Goal: Information Seeking & Learning: Learn about a topic

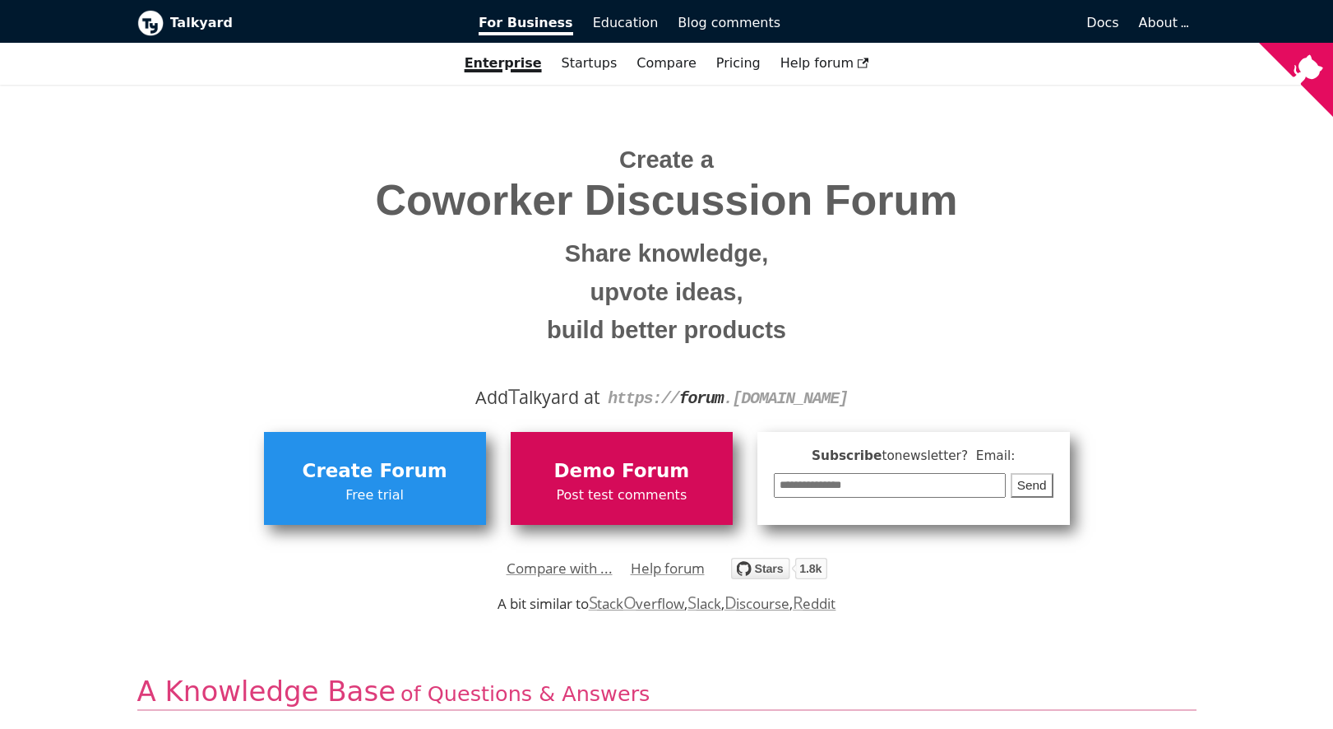
click at [620, 478] on span "Demo Forum" at bounding box center [622, 471] width 206 height 31
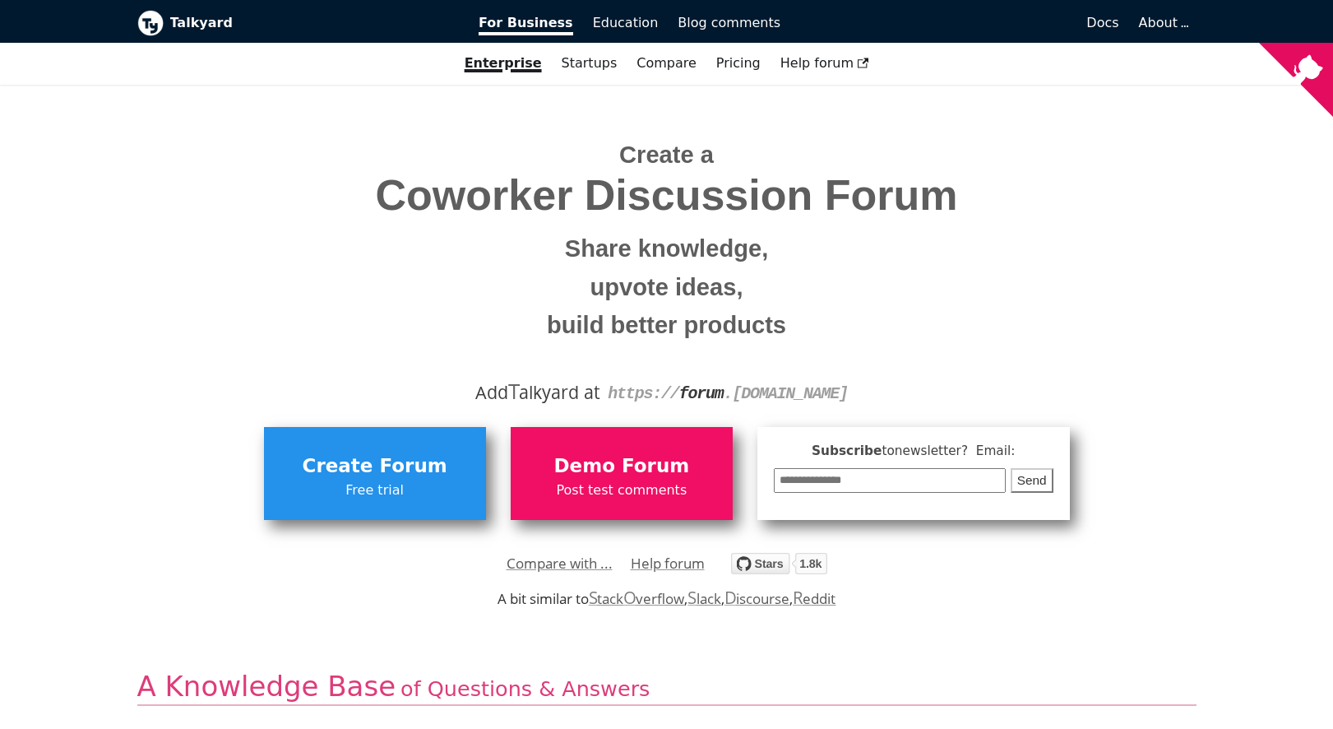
scroll to position [7, 0]
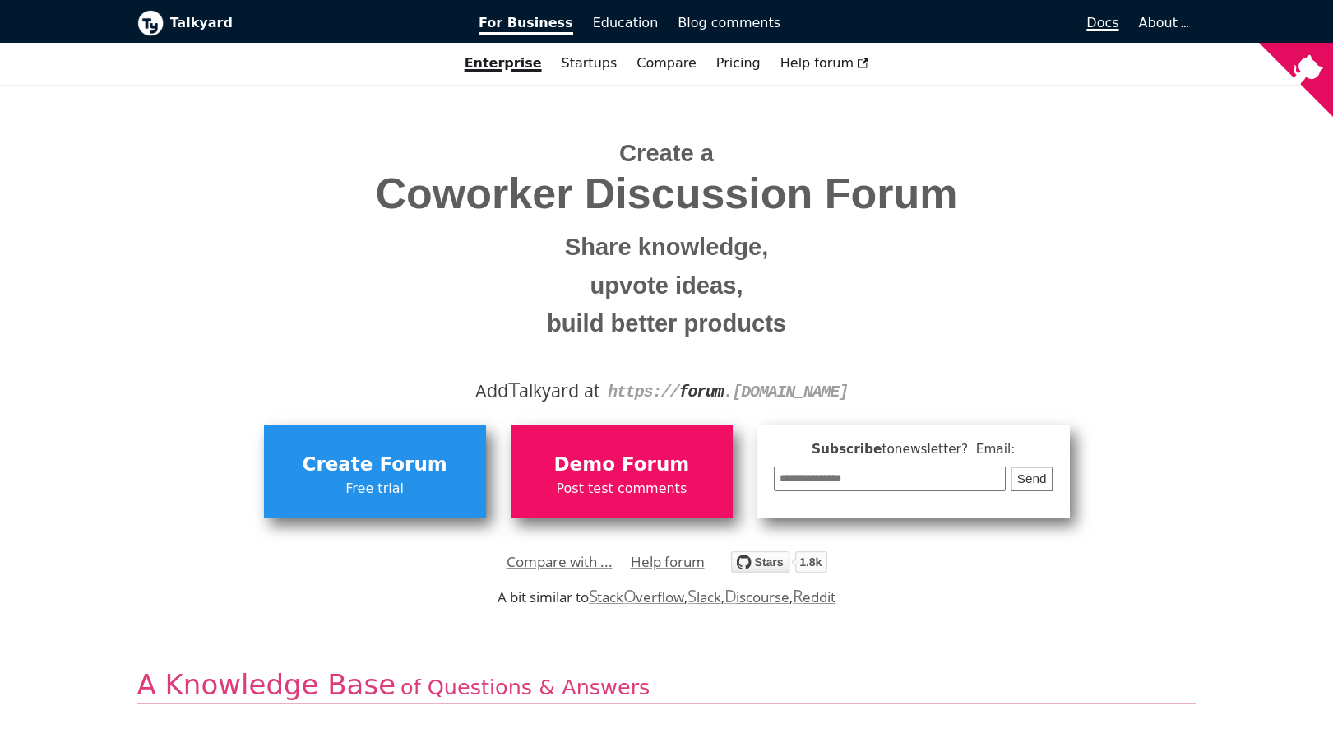
click at [1105, 21] on span "Docs" at bounding box center [1103, 23] width 32 height 16
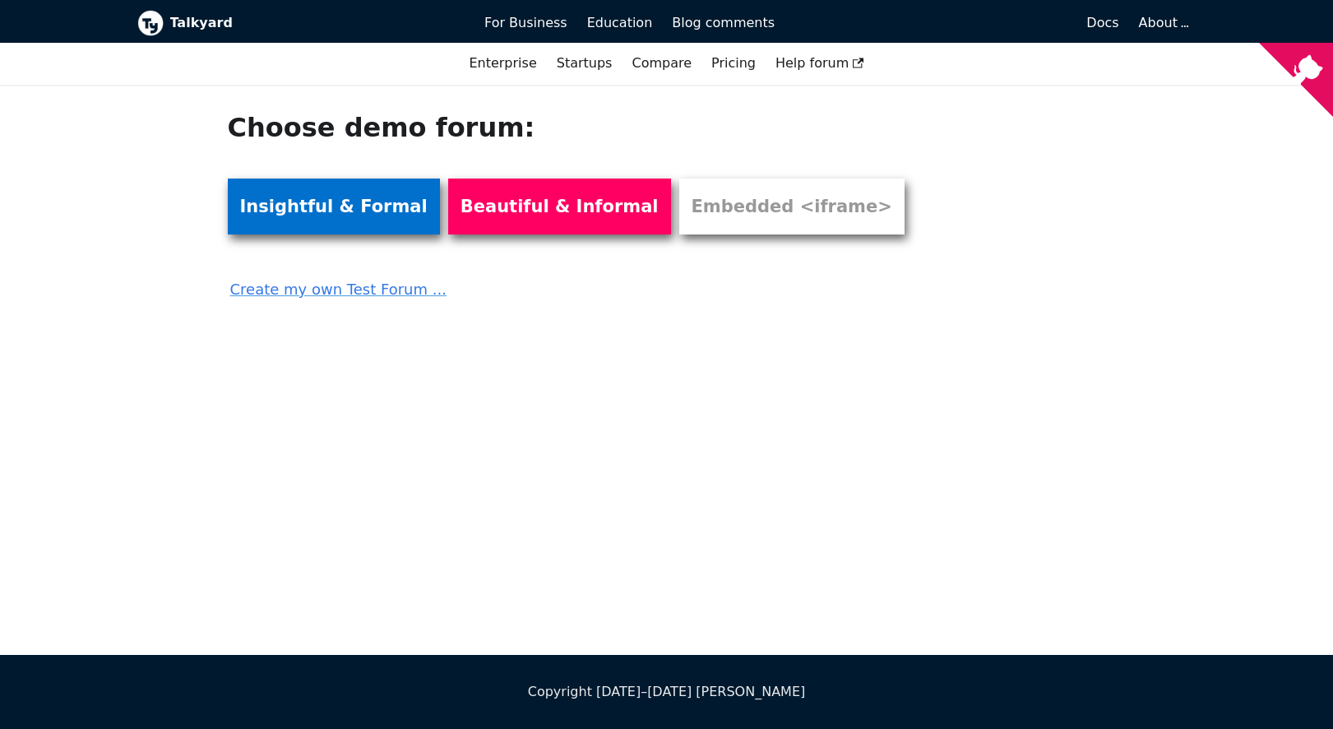
click at [306, 204] on link "Insightful & Formal" at bounding box center [334, 206] width 212 height 56
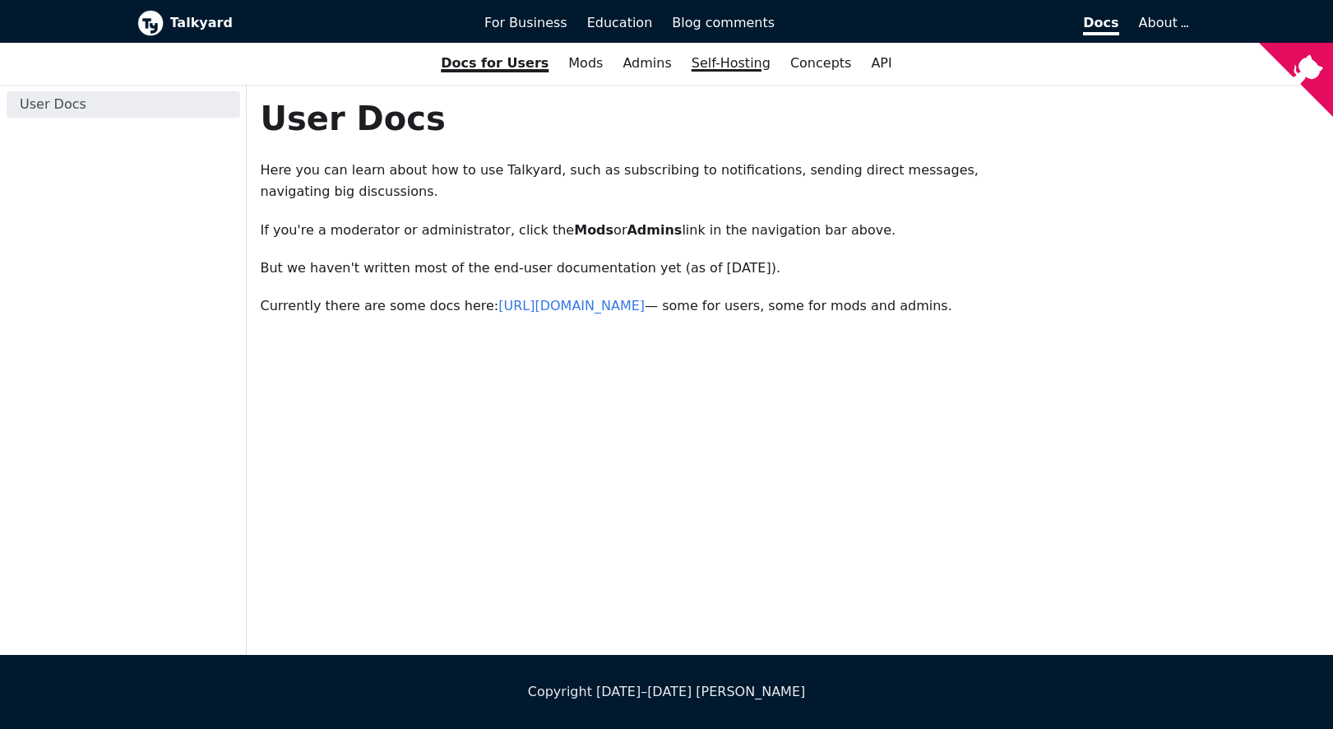
click at [717, 63] on link "Self-Hosting" at bounding box center [731, 63] width 99 height 28
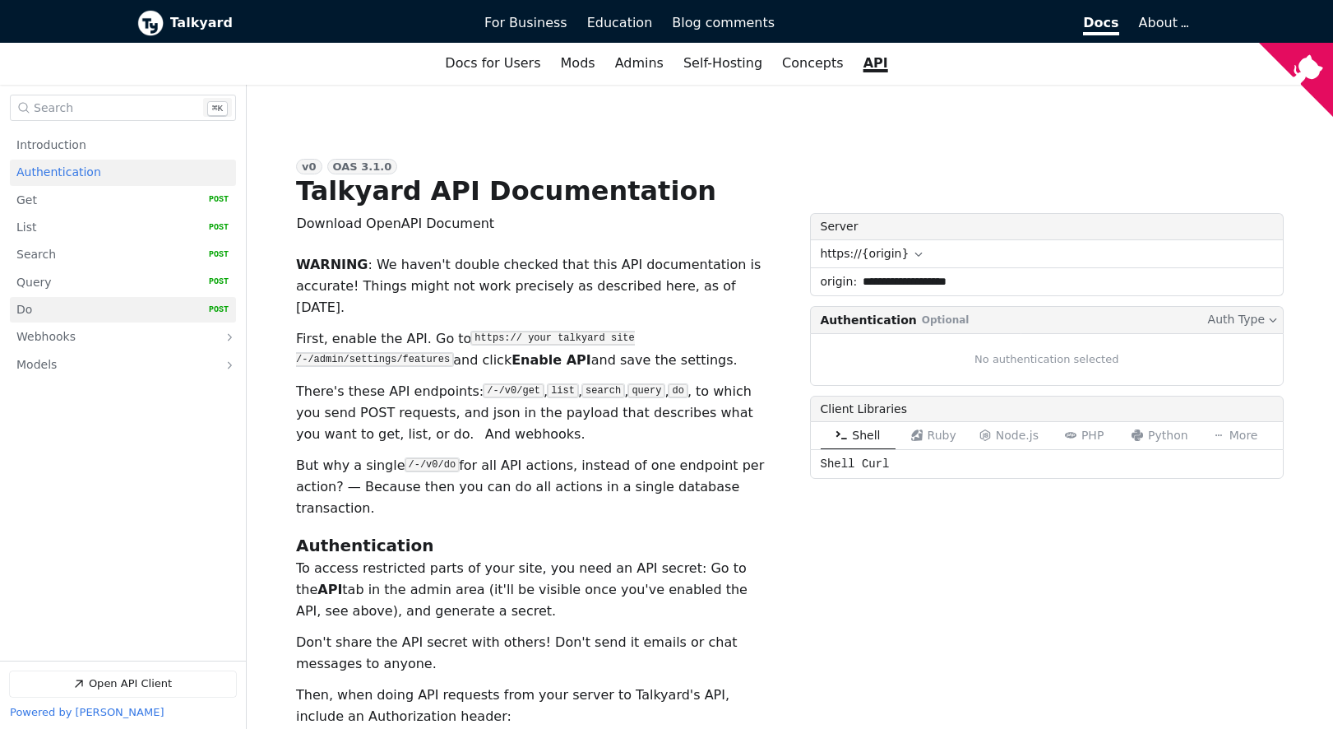
click at [61, 300] on link "Do   HTTP Method: POST" at bounding box center [122, 309] width 212 height 25
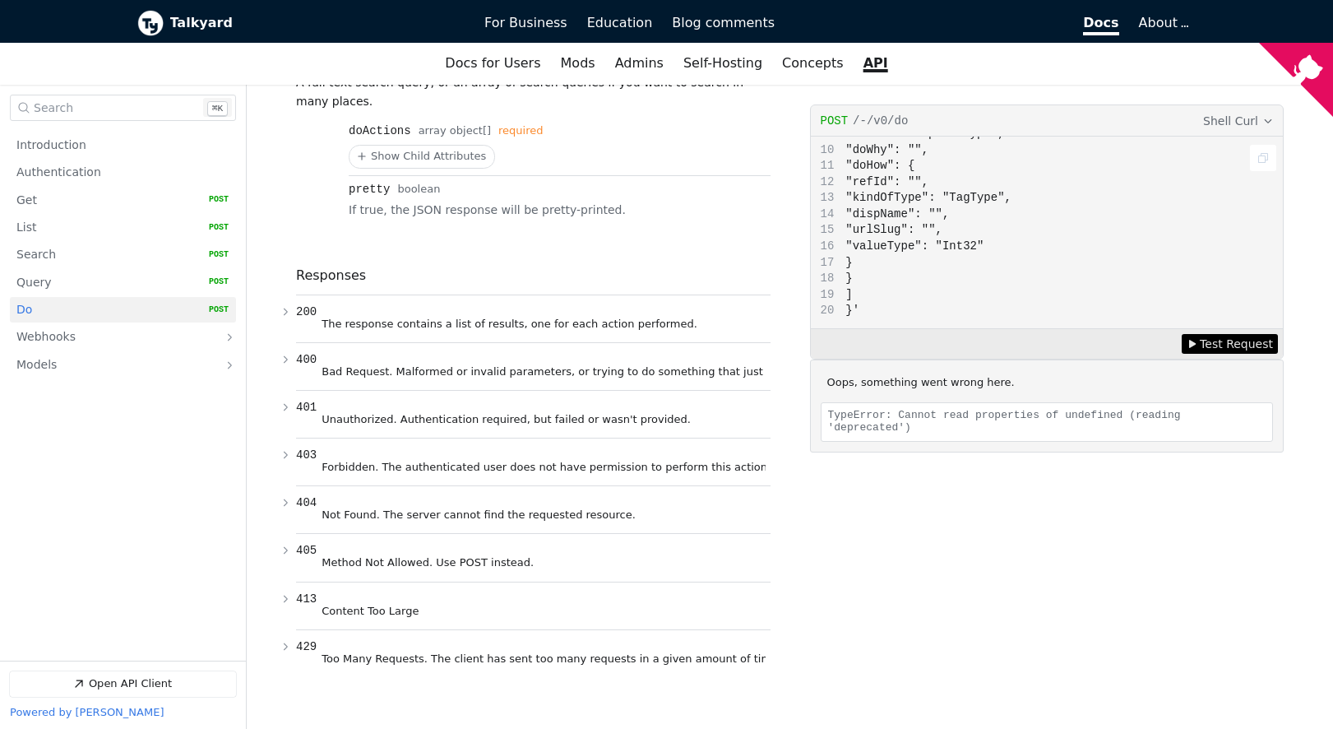
scroll to position [115, 0]
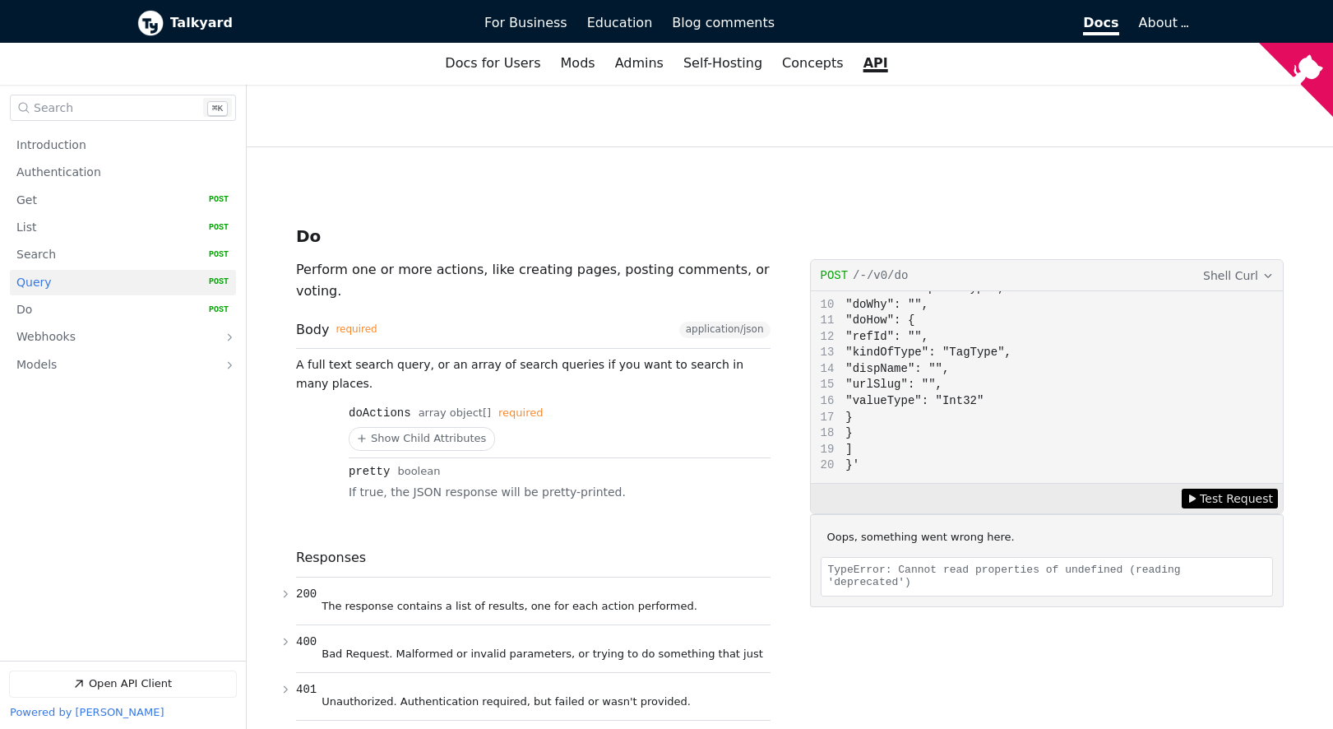
scroll to position [5022, 0]
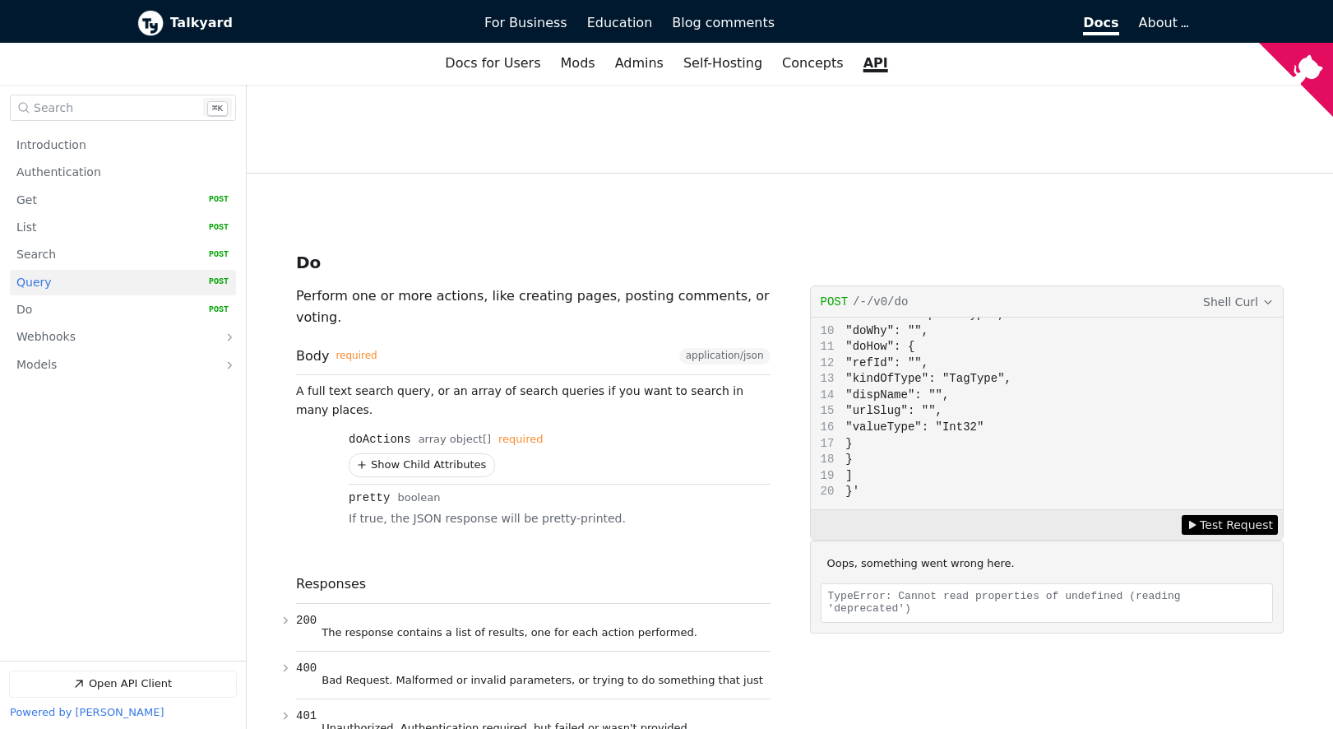
click at [447, 454] on button "Show Child Attributes for doActions" at bounding box center [422, 465] width 145 height 22
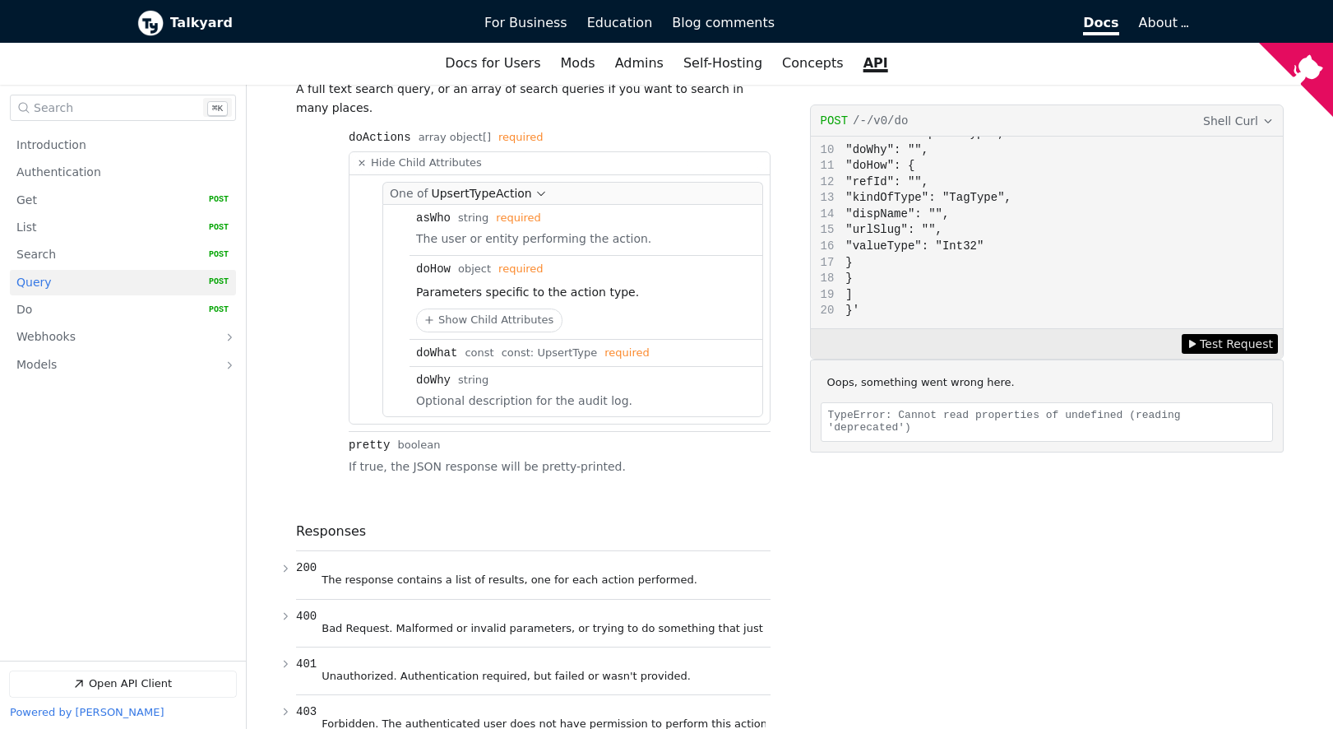
scroll to position [5331, 0]
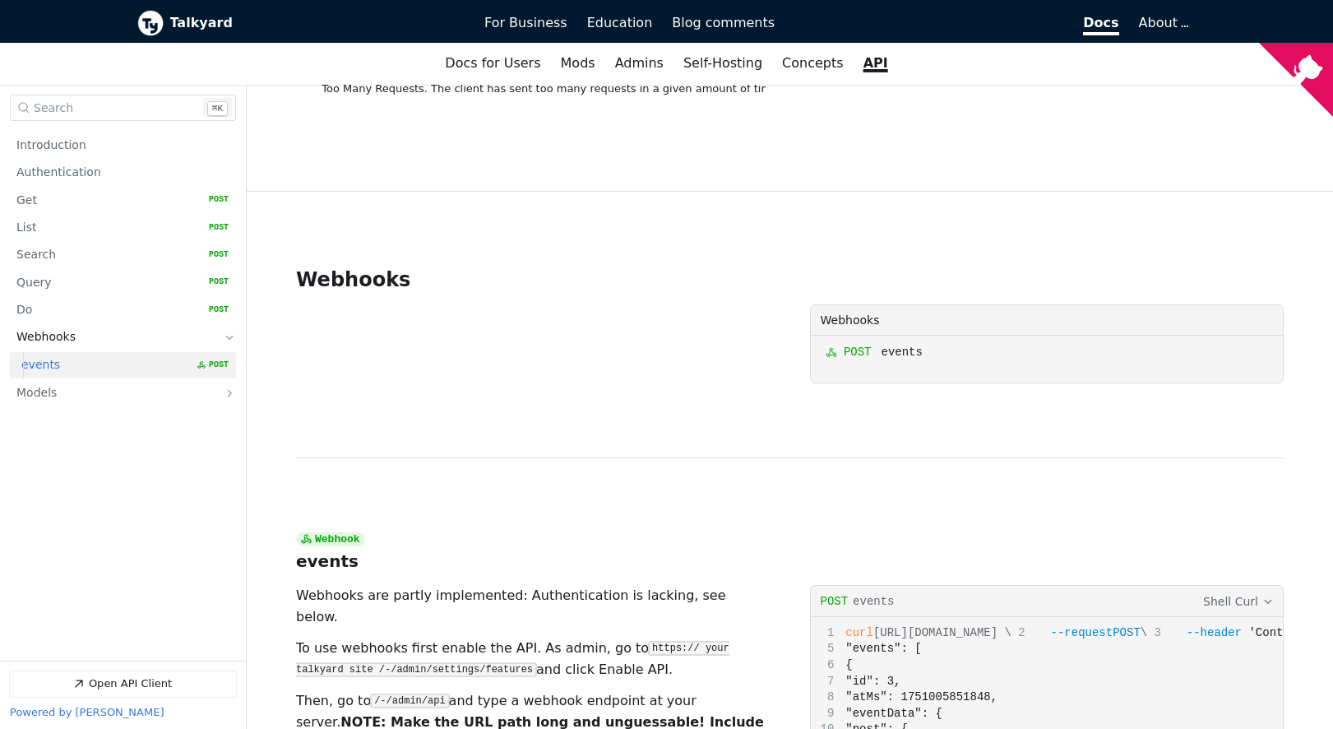
scroll to position [6124, 0]
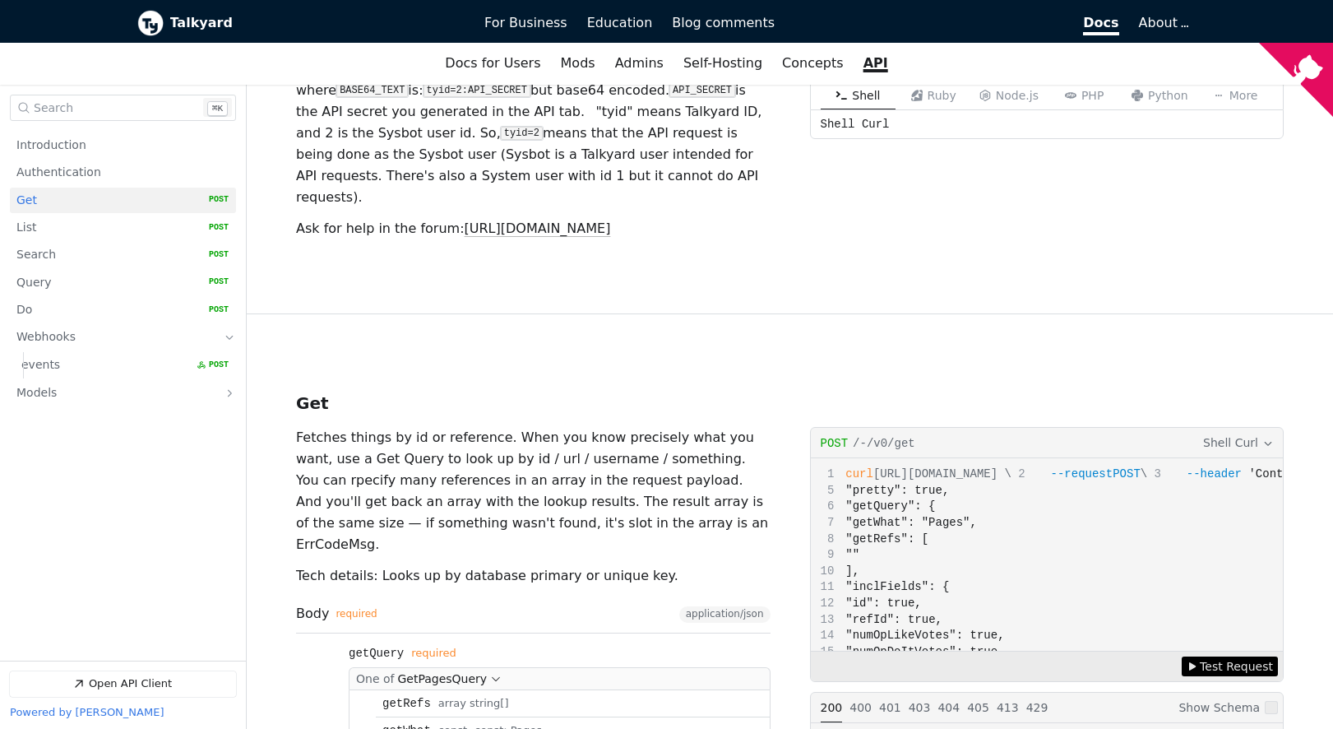
scroll to position [498, 0]
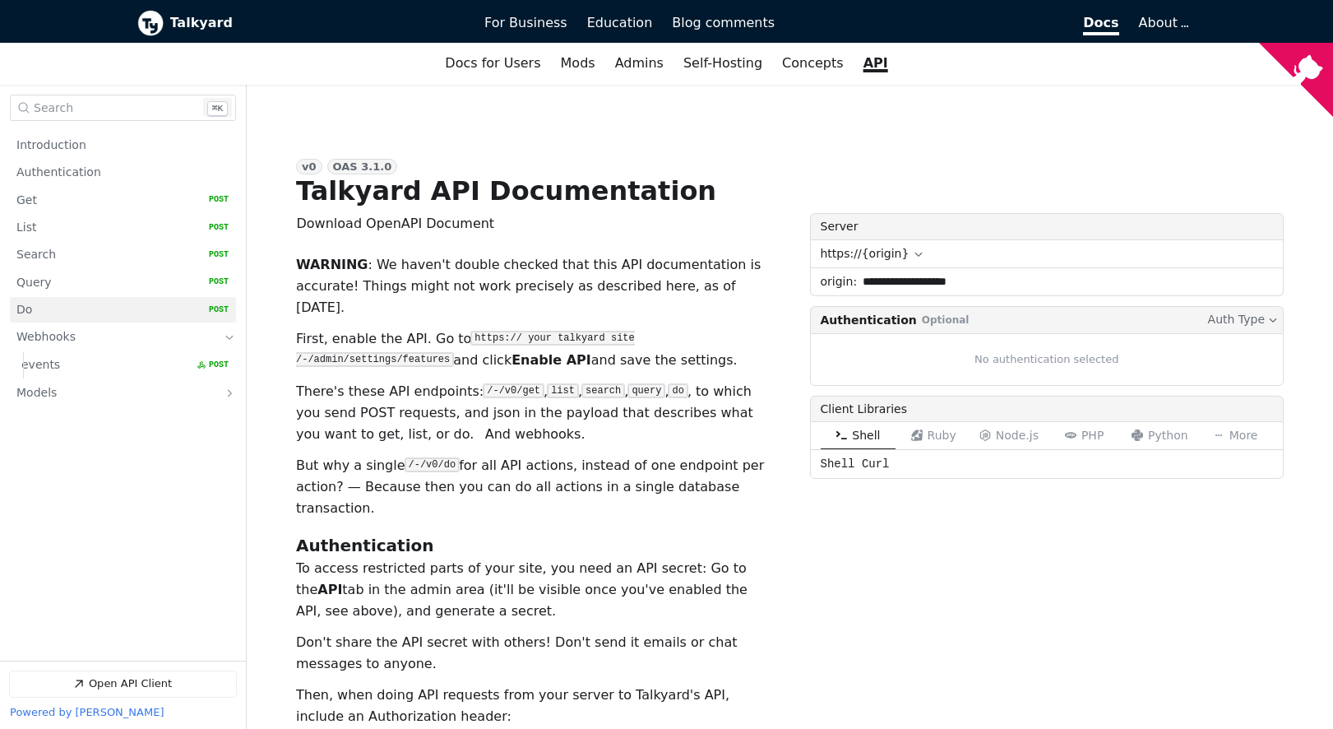
click at [52, 311] on link "Do   HTTP Method: POST" at bounding box center [122, 309] width 212 height 25
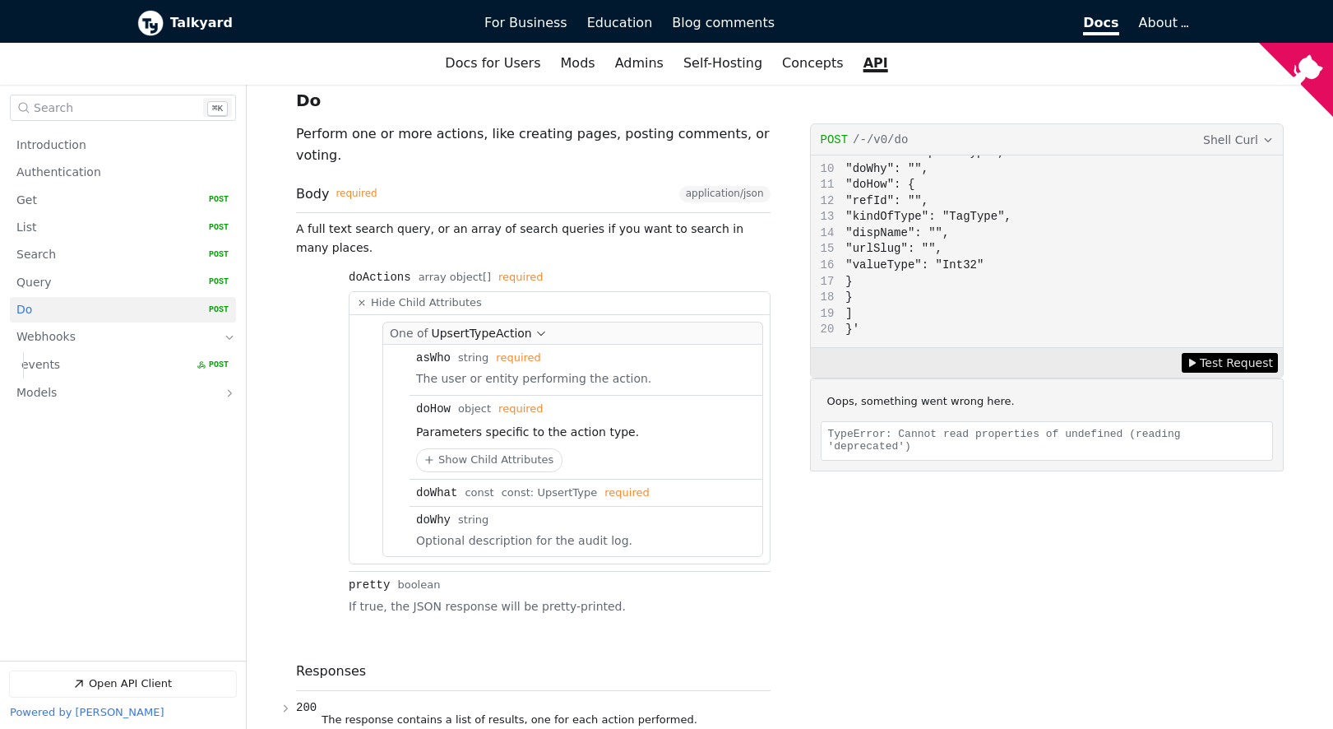
scroll to position [5188, 0]
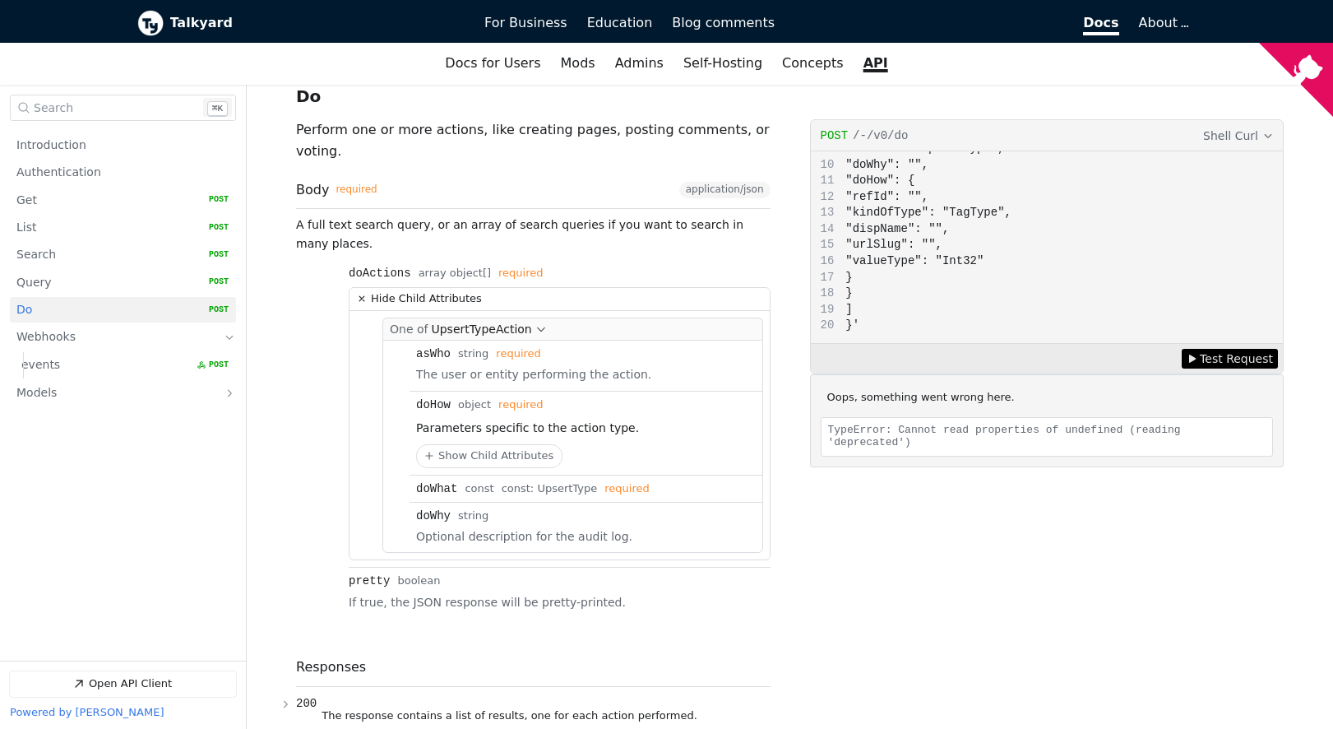
click at [360, 290] on icon "Open API Documentation for Talkyard API Documentation" at bounding box center [362, 298] width 16 height 16
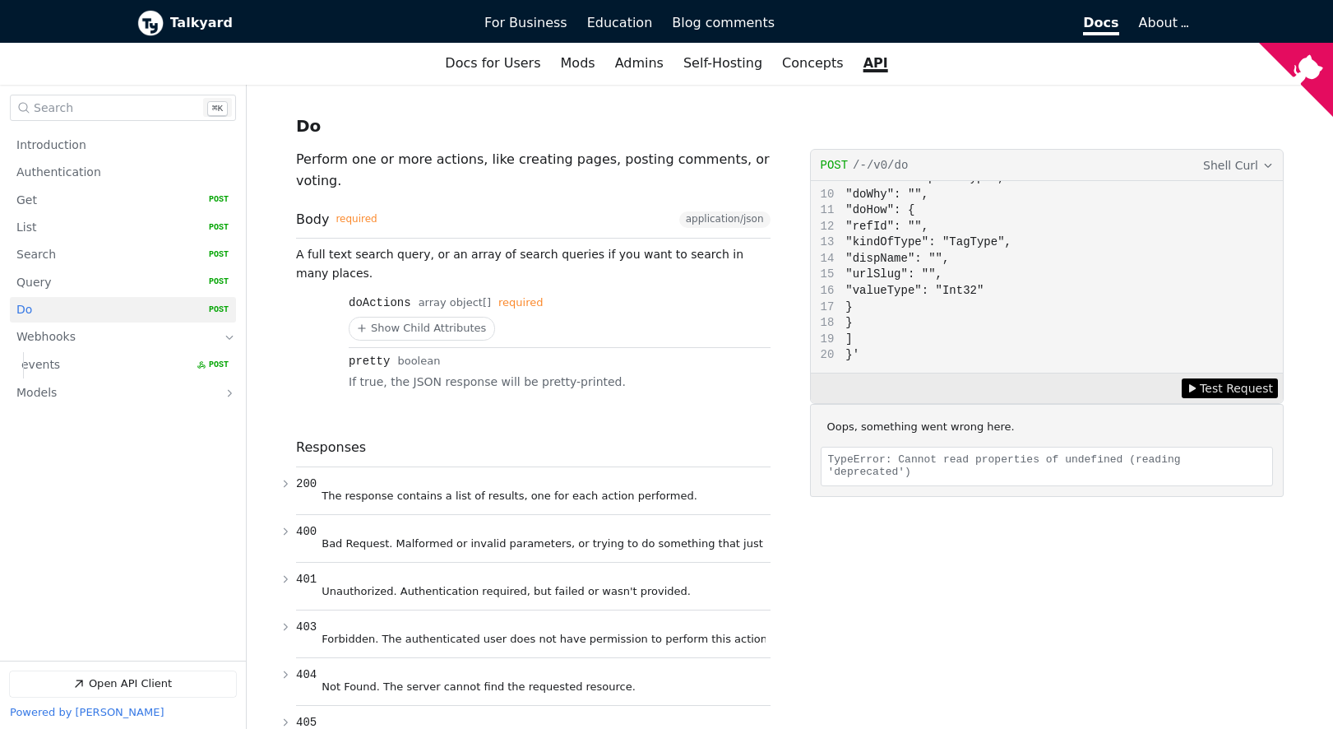
scroll to position [5152, 0]
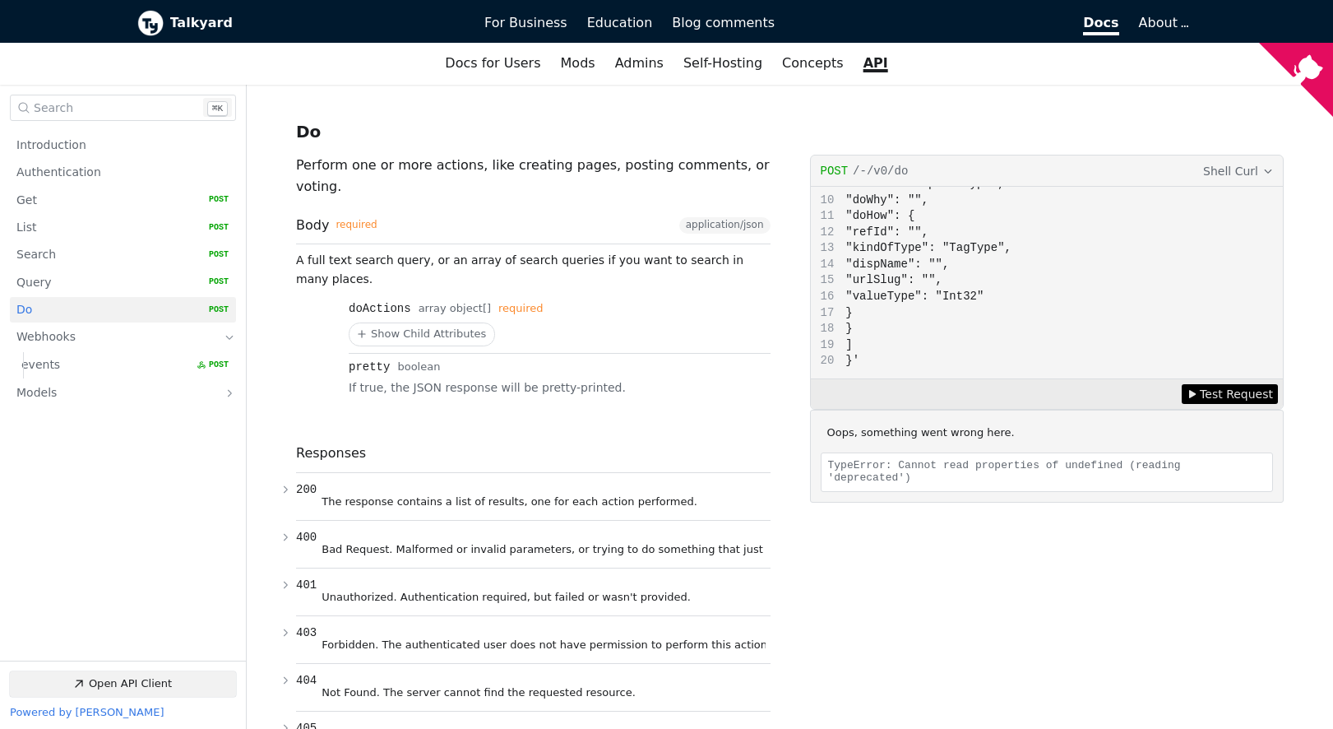
click at [144, 681] on link "Open API Client" at bounding box center [123, 683] width 226 height 25
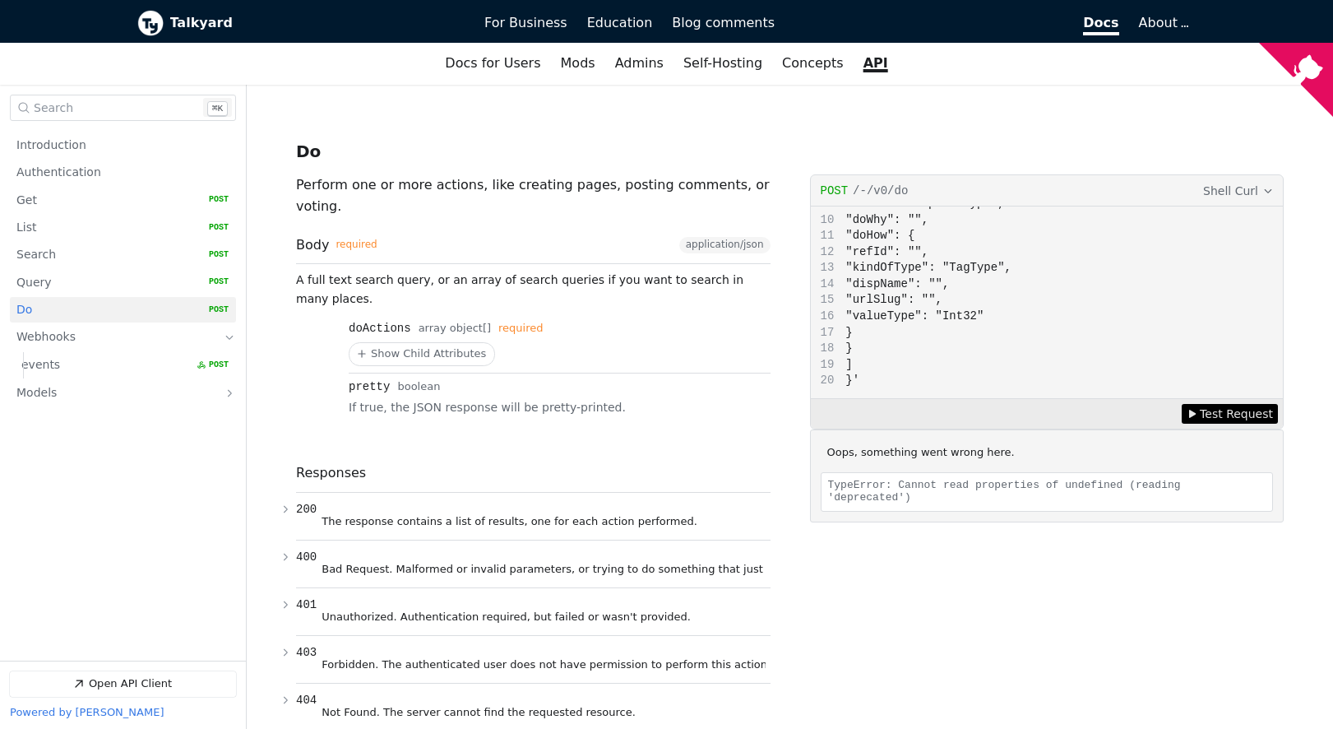
scroll to position [5132, 0]
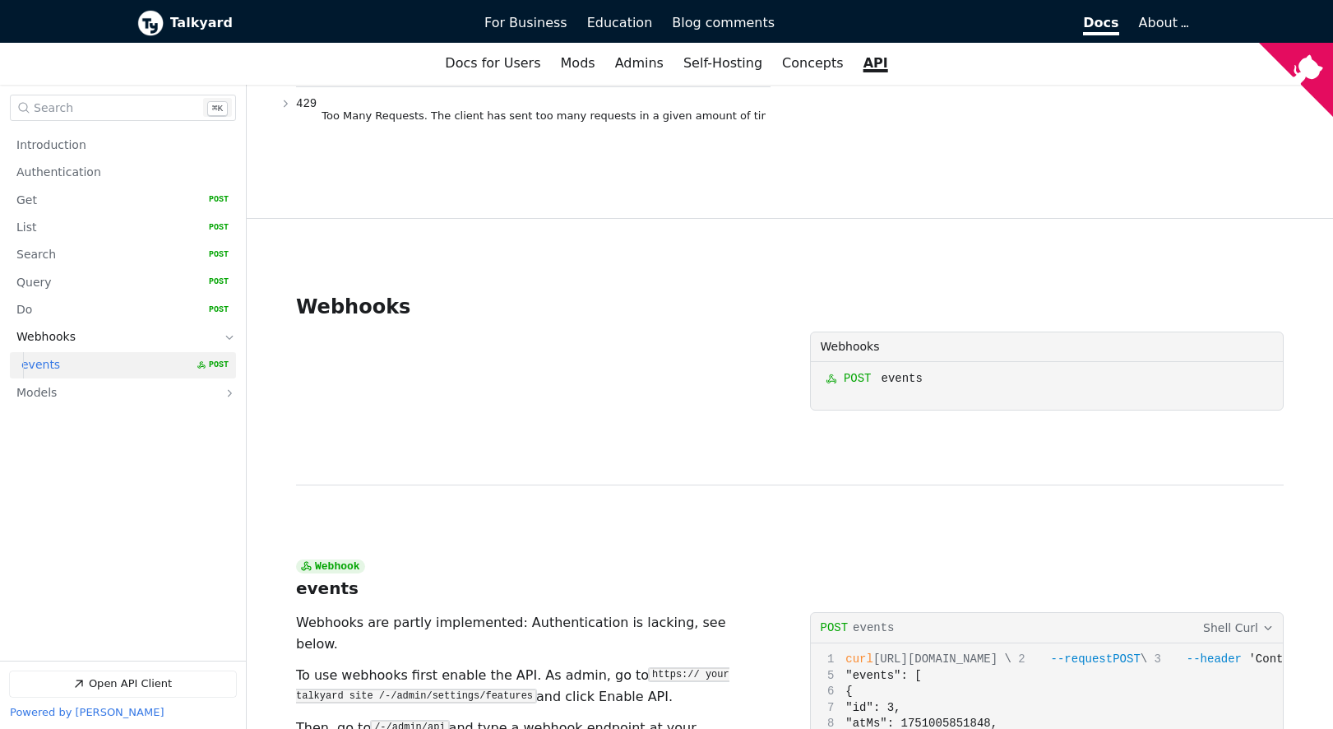
scroll to position [5943, 0]
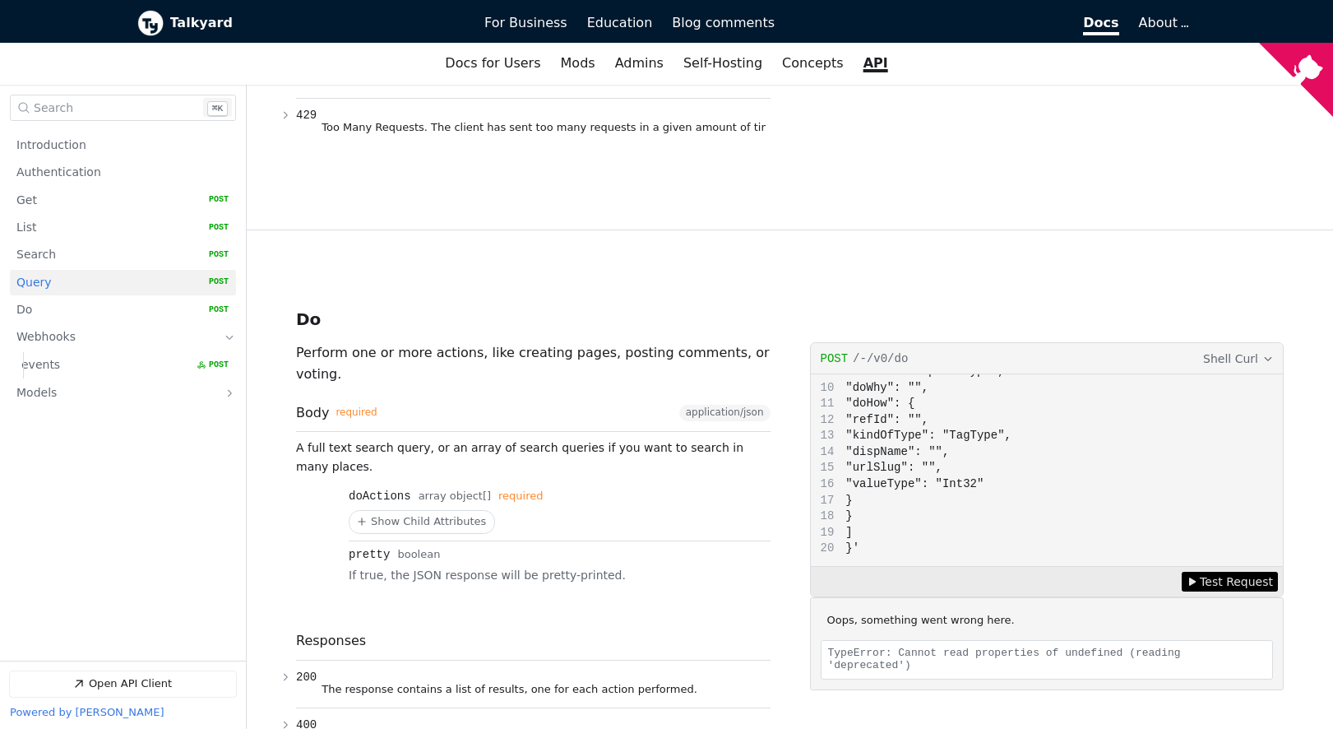
scroll to position [4953, 0]
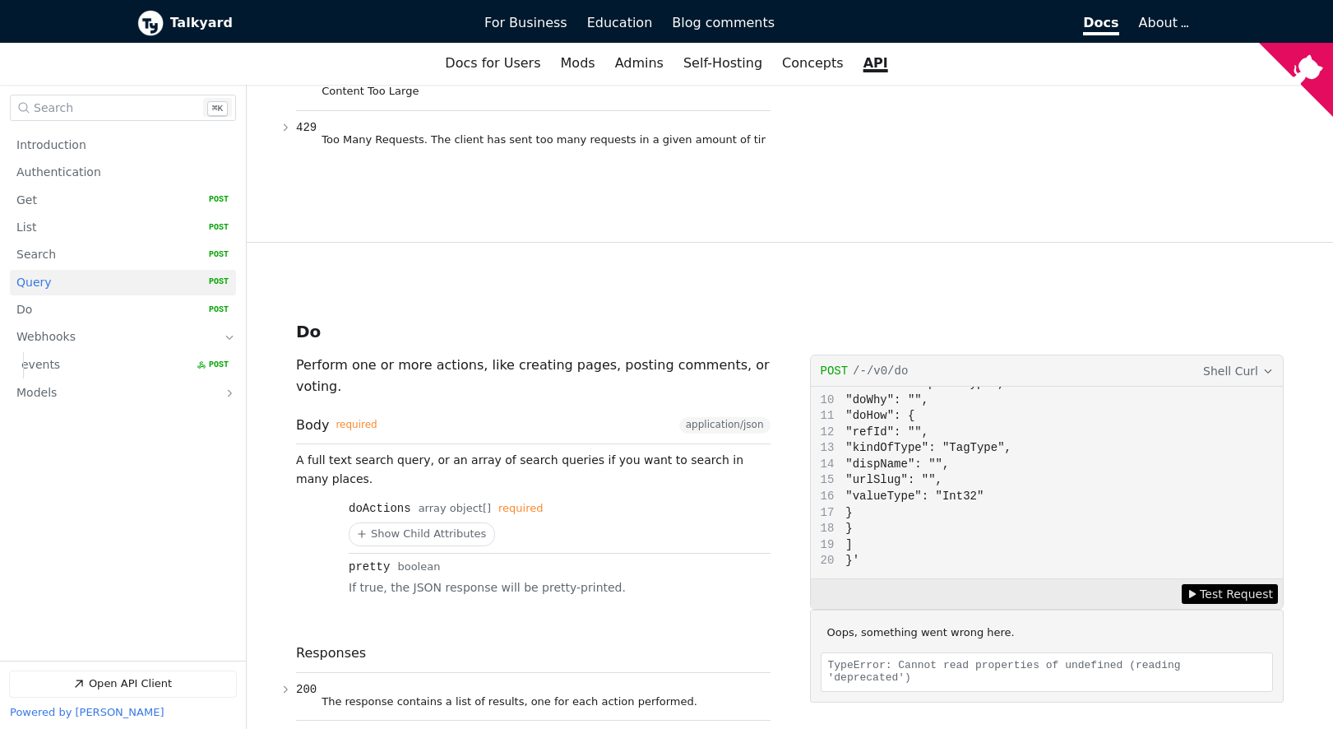
click at [1262, 361] on button "Shell Curl" at bounding box center [1238, 370] width 73 height 19
click at [1160, 500] on div at bounding box center [1158, 501] width 13 height 13
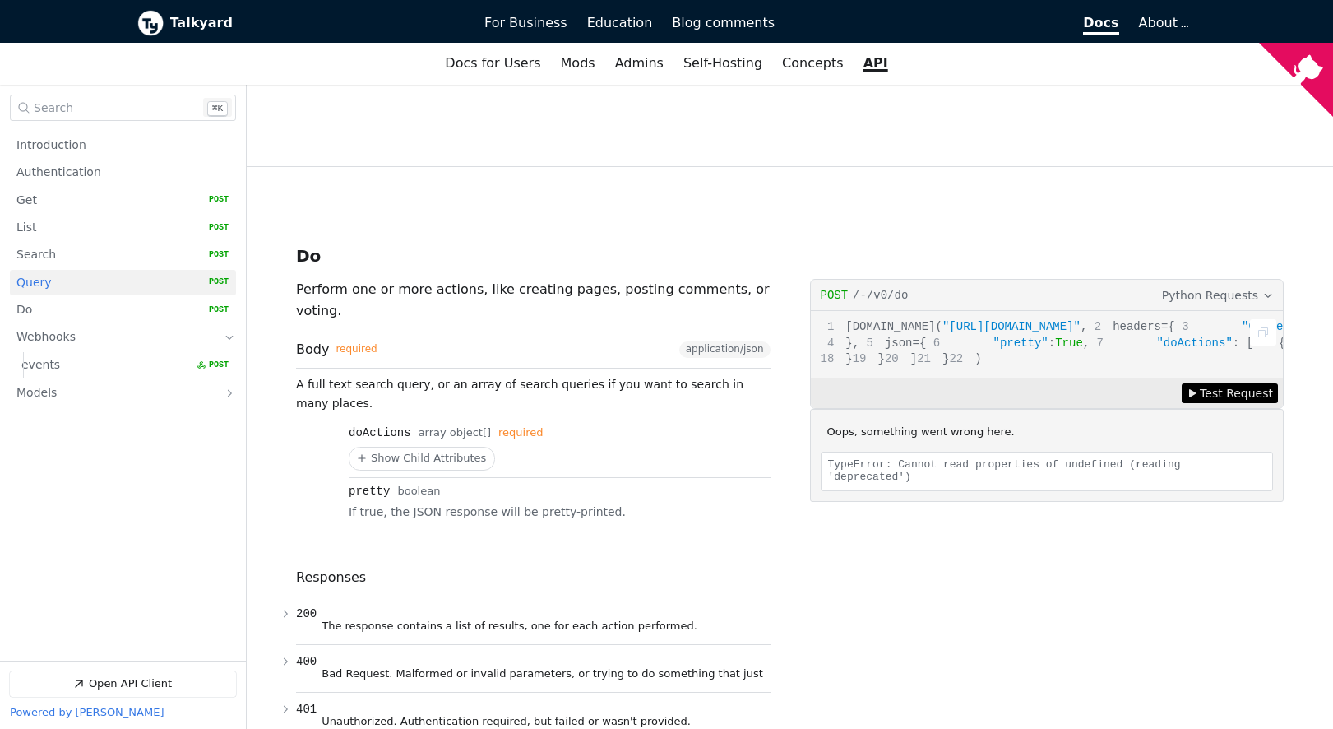
scroll to position [0, 0]
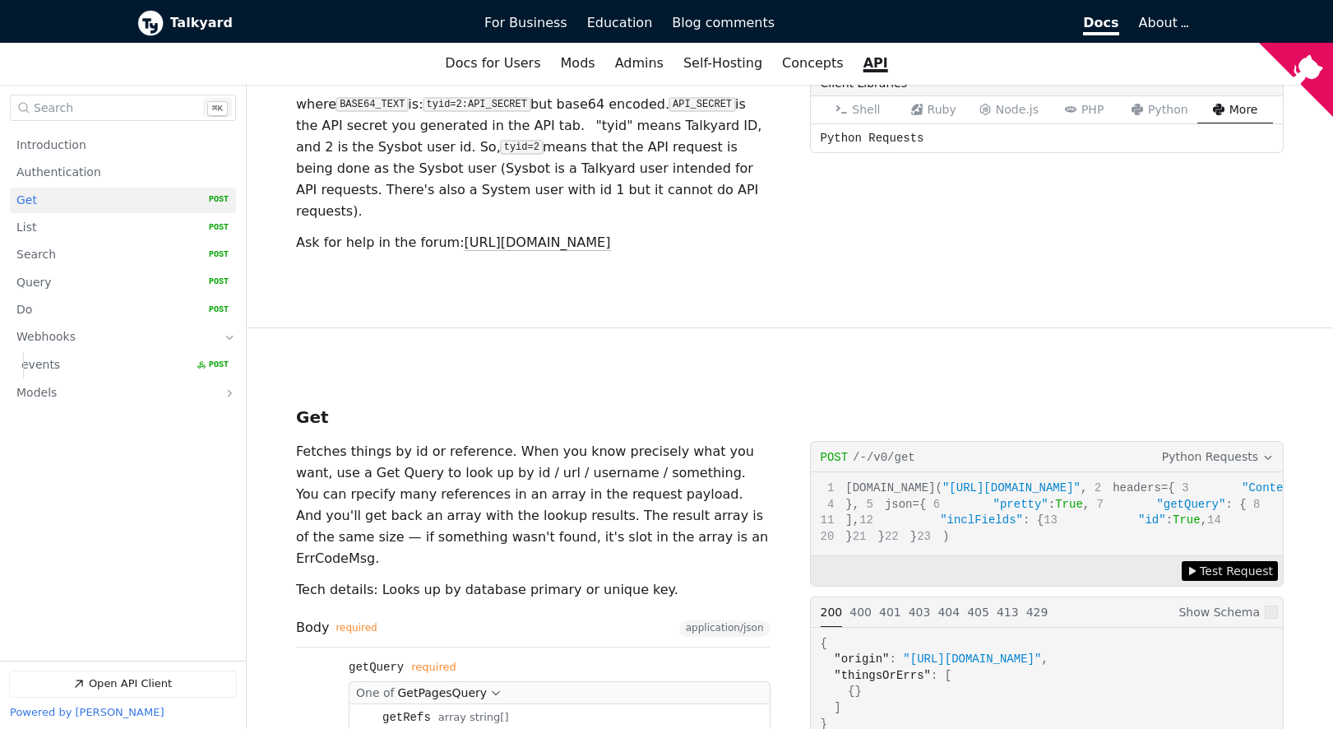
scroll to position [269, 0]
